Goal: Check status

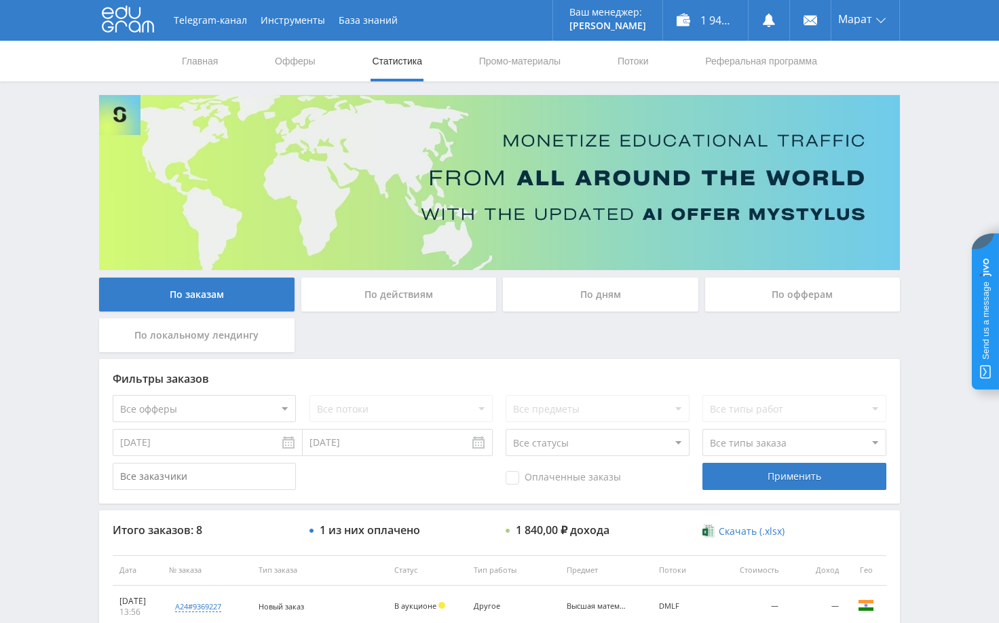
click at [920, 134] on div "Telegram-канал Инструменты База знаний Ваш менеджер: [PERSON_NAME] Alex Online …" at bounding box center [499, 513] width 999 height 1027
click at [911, 339] on div "Telegram-канал Инструменты База знаний Ваш менеджер: [PERSON_NAME] Alex Online …" at bounding box center [499, 513] width 999 height 1027
click at [935, 183] on div "Telegram-канал Инструменты База знаний Ваш менеджер: [PERSON_NAME] Alex Online …" at bounding box center [499, 513] width 999 height 1027
click at [705, 24] on div "1 940,70 ₽" at bounding box center [705, 20] width 85 height 41
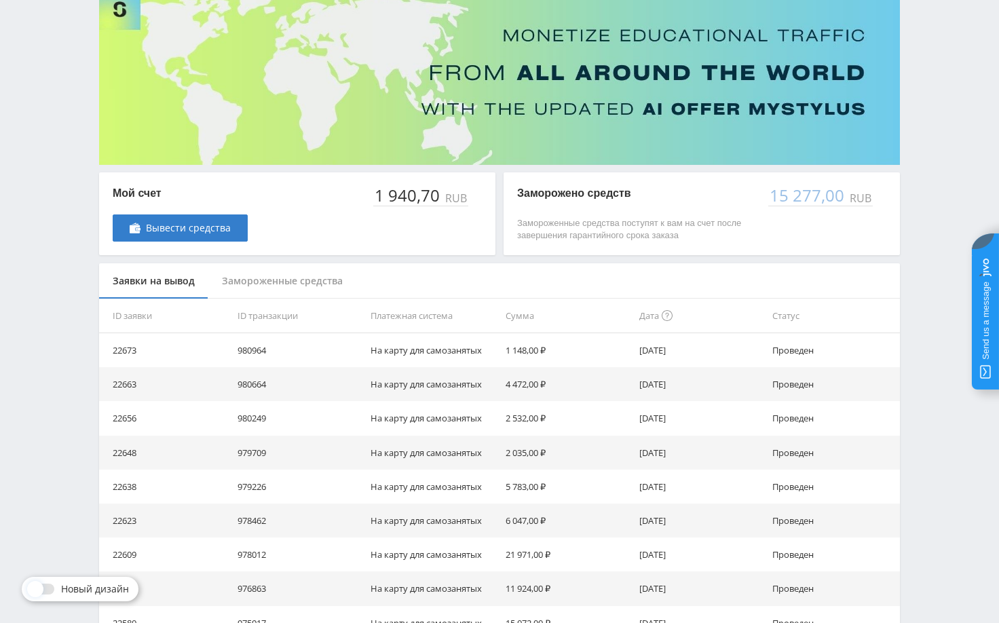
scroll to position [136, 0]
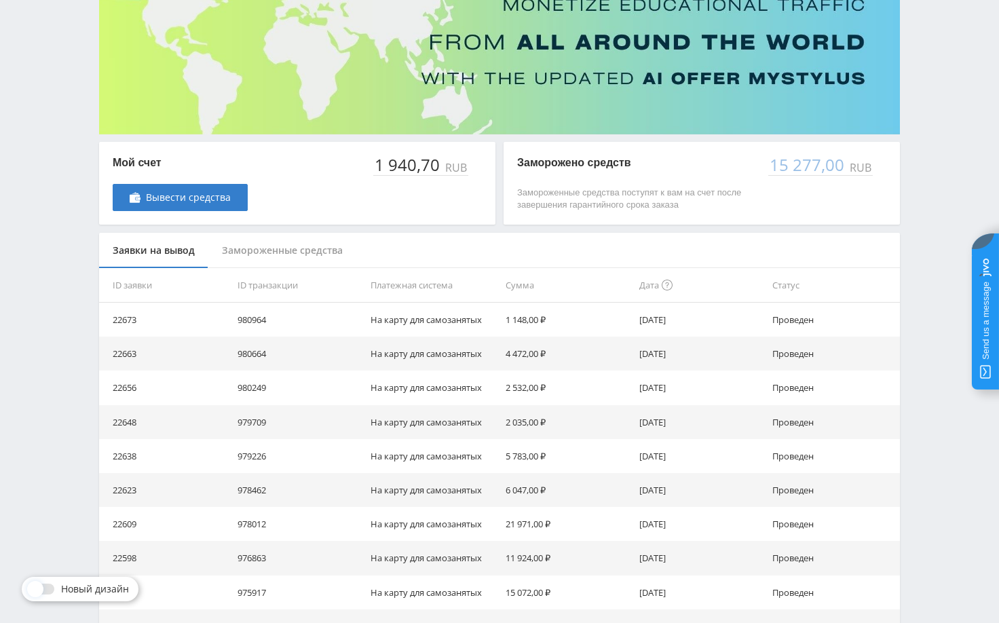
click at [923, 409] on div "Telegram-канал Инструменты База знаний Ваш менеджер: [PERSON_NAME] Alex Online …" at bounding box center [499, 303] width 999 height 879
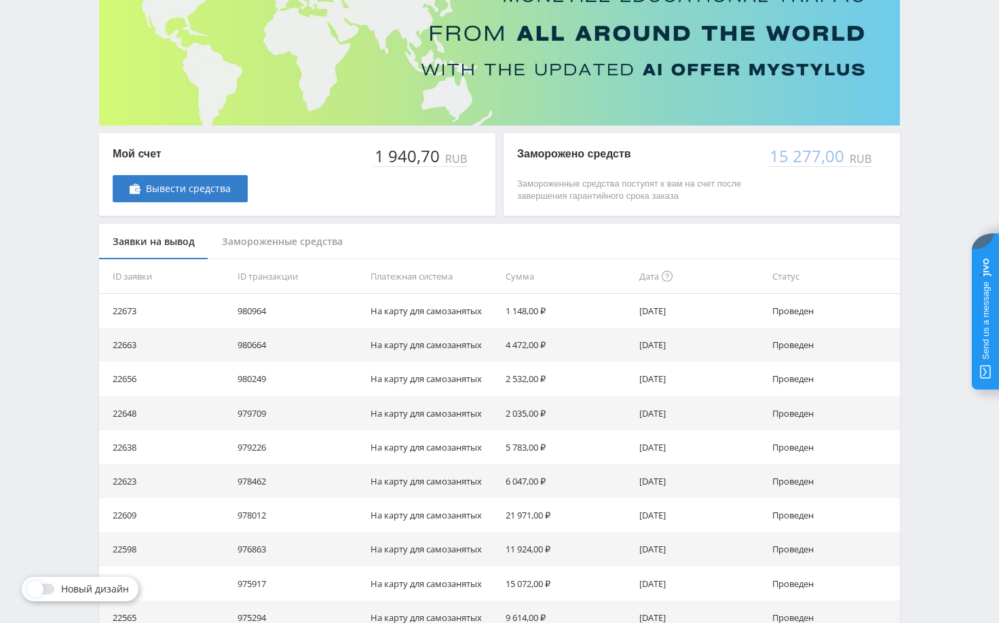
scroll to position [0, 0]
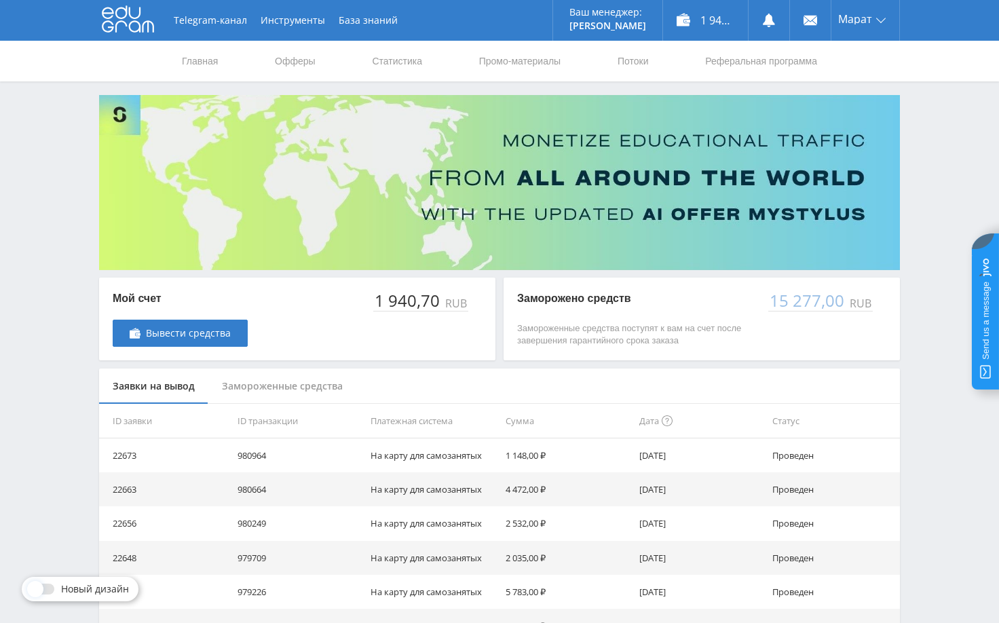
click at [921, 183] on div "Telegram-канал Инструменты База знаний Ваш менеджер: [PERSON_NAME] Alex Online …" at bounding box center [499, 439] width 999 height 879
click at [396, 69] on link "Статистика" at bounding box center [397, 61] width 53 height 41
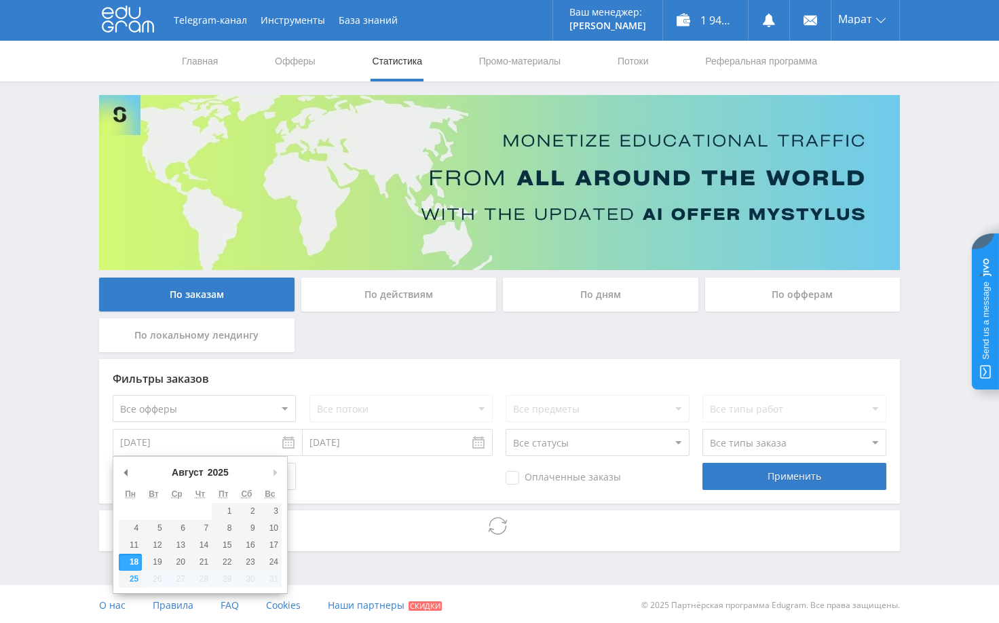
click at [231, 442] on input "[DATE]" at bounding box center [208, 442] width 190 height 27
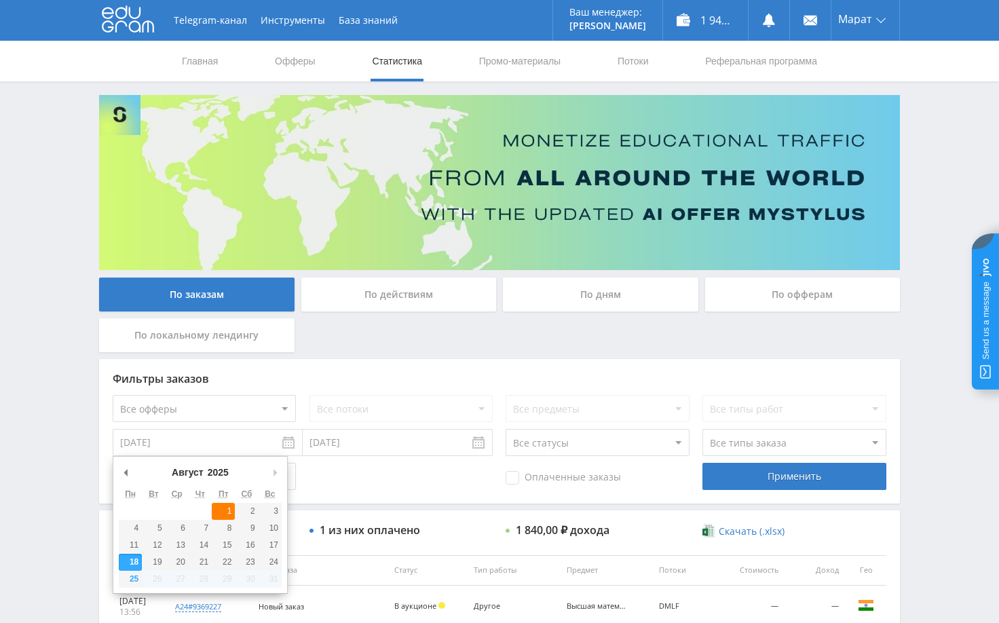
type input "[DATE]"
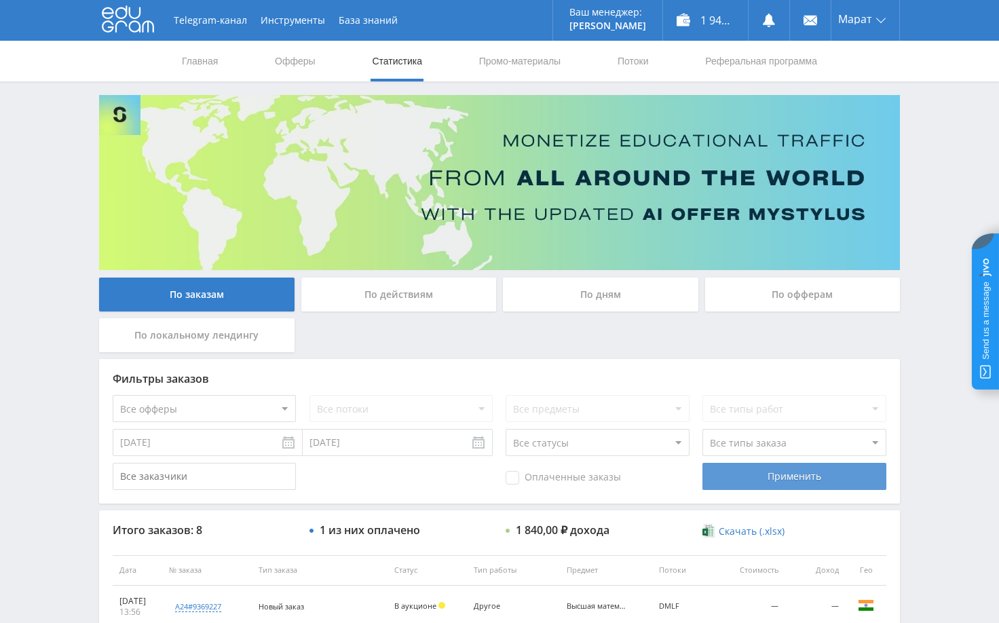
click at [784, 478] on div "Применить" at bounding box center [793, 476] width 183 height 27
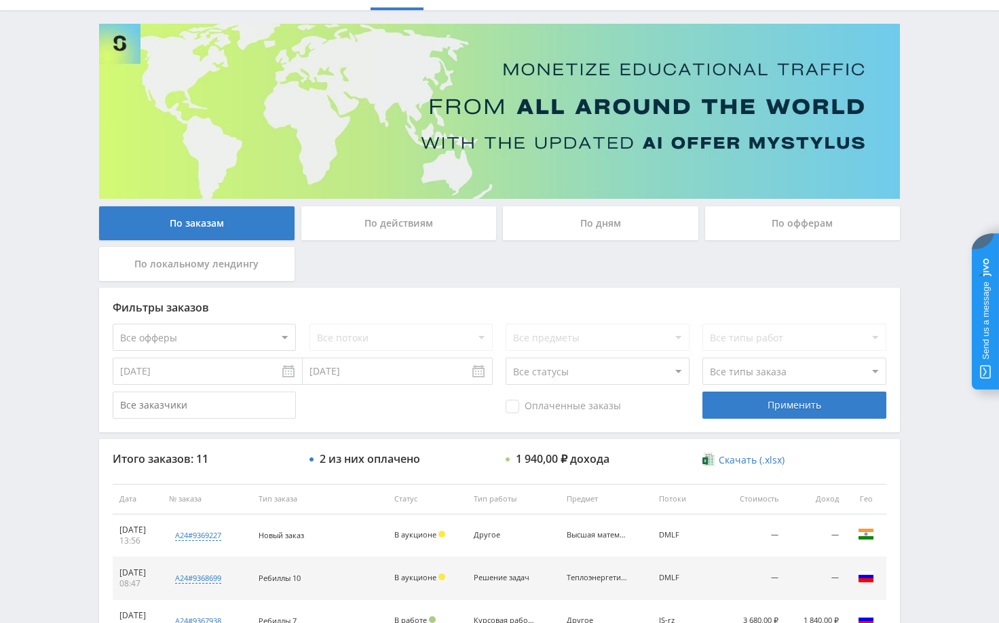
scroll to position [68, 0]
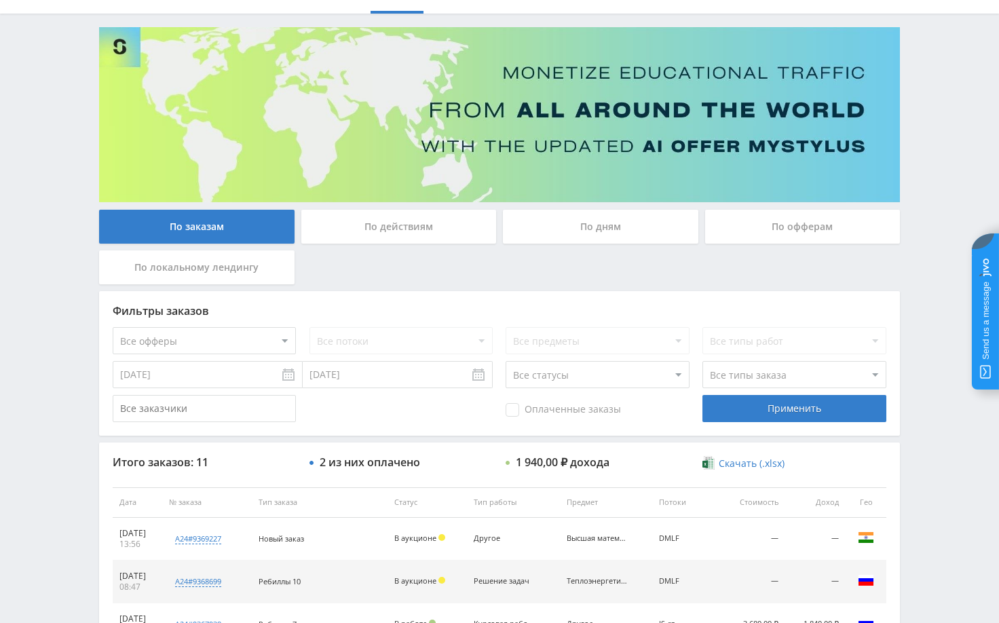
click at [922, 392] on div "Telegram-канал Инструменты База знаний Ваш менеджер: [PERSON_NAME] Alex Online …" at bounding box center [499, 501] width 999 height 1139
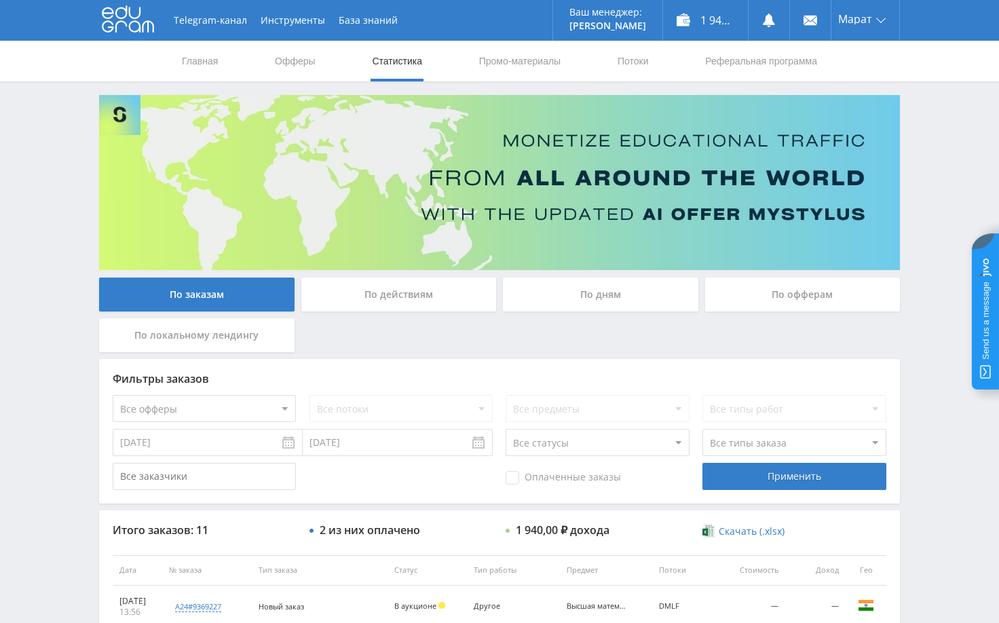
click at [936, 210] on div "Telegram-канал Инструменты База знаний Ваш менеджер: [PERSON_NAME] Alex Online …" at bounding box center [499, 569] width 999 height 1139
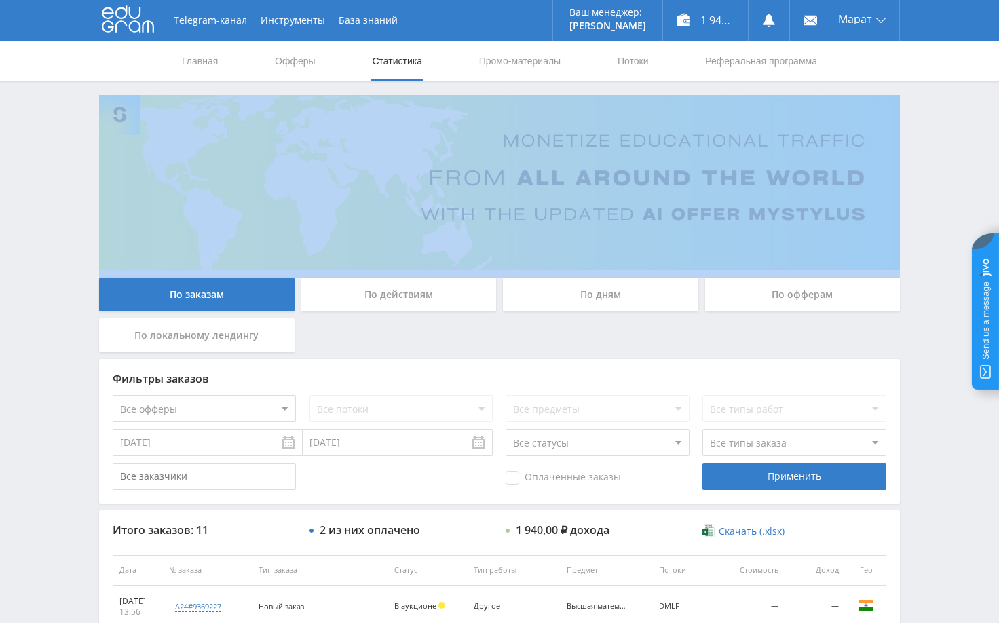
click at [936, 210] on div "Telegram-канал Инструменты База знаний Ваш менеджер: [PERSON_NAME] Alex Online …" at bounding box center [499, 569] width 999 height 1139
click at [938, 207] on div "Telegram-канал Инструменты База знаний Ваш менеджер: [PERSON_NAME] Alex Online …" at bounding box center [499, 569] width 999 height 1139
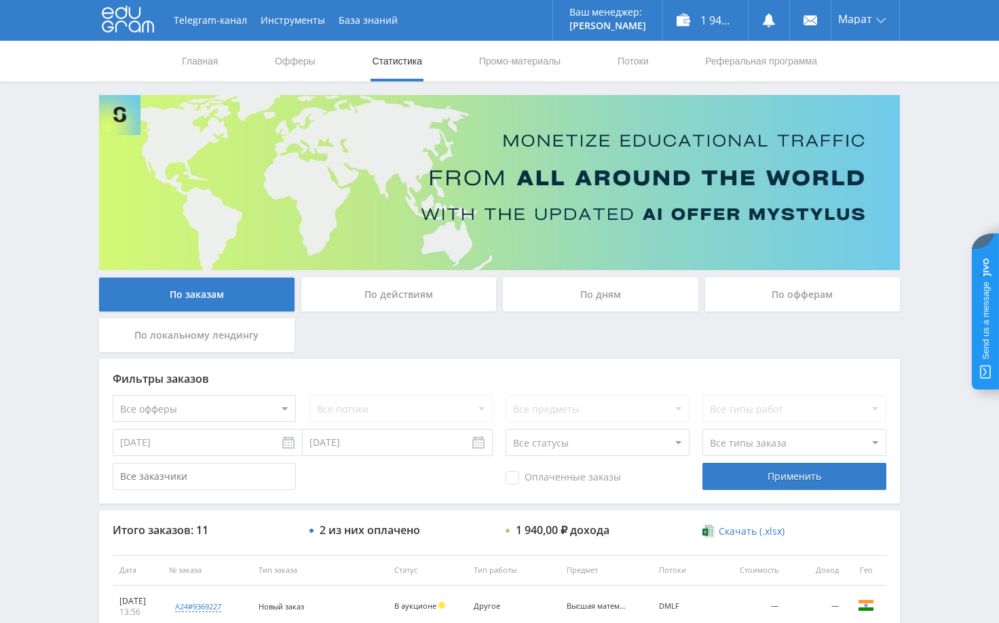
click at [946, 141] on div "Telegram-канал Инструменты База знаний Ваш менеджер: [PERSON_NAME] Alex Online …" at bounding box center [499, 569] width 999 height 1139
click at [949, 157] on div "Telegram-канал Инструменты База знаний Ваш менеджер: [PERSON_NAME] Alex Online …" at bounding box center [499, 569] width 999 height 1139
click at [947, 153] on div "Telegram-канал Инструменты База знаний Ваш менеджер: [PERSON_NAME] Alex Online …" at bounding box center [499, 569] width 999 height 1139
